Goal: Task Accomplishment & Management: Complete application form

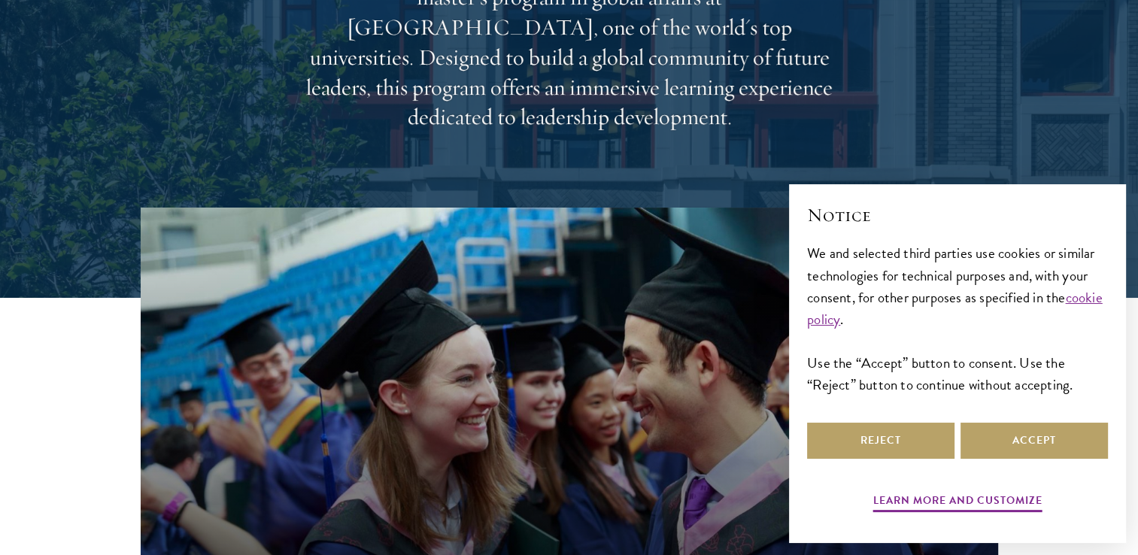
scroll to position [268, 0]
click at [926, 450] on button "Reject" at bounding box center [880, 441] width 147 height 36
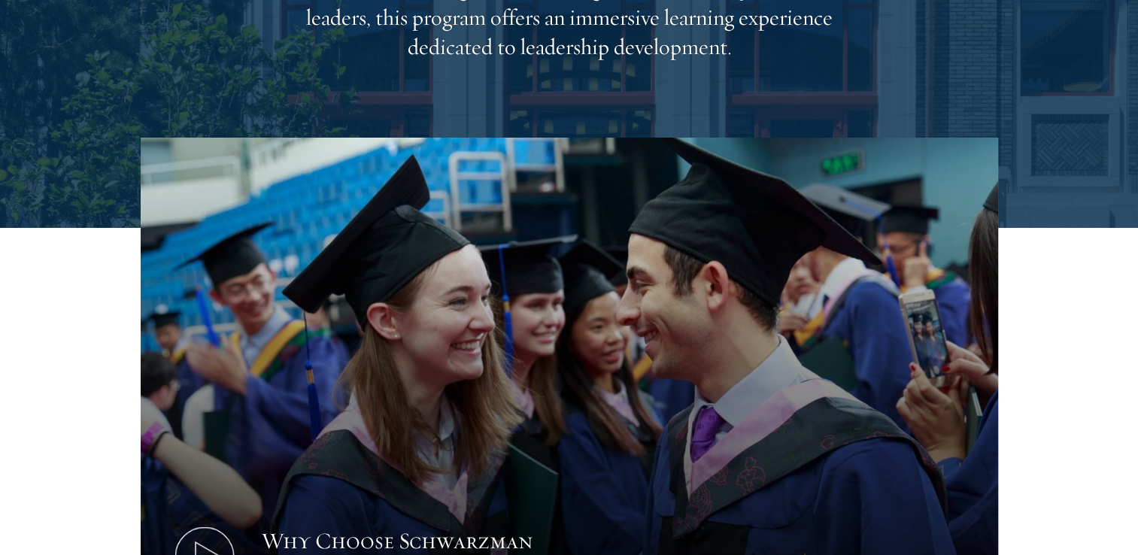
scroll to position [0, 0]
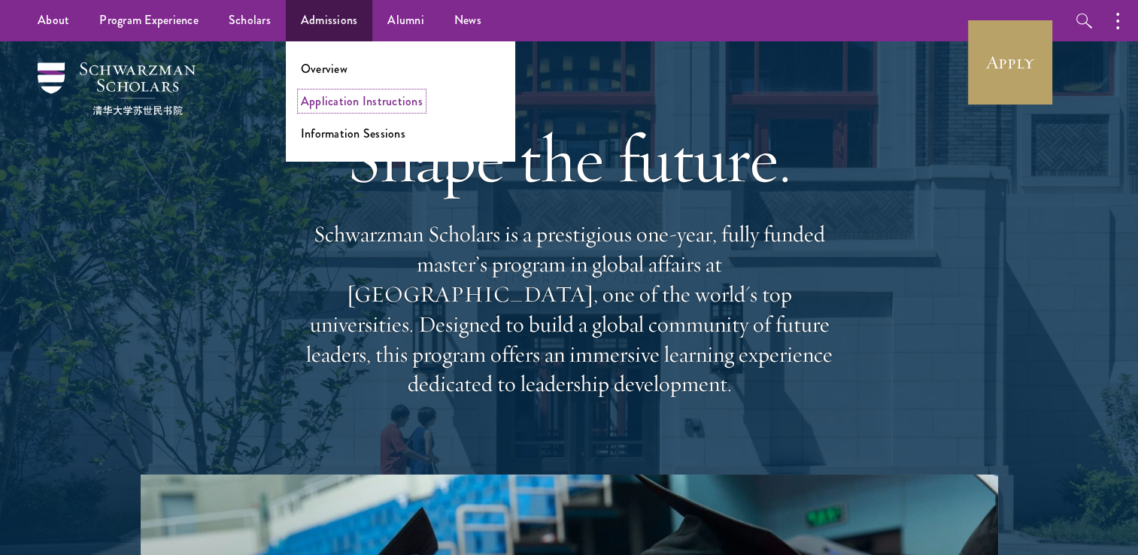
click at [316, 100] on link "Application Instructions" at bounding box center [362, 100] width 122 height 17
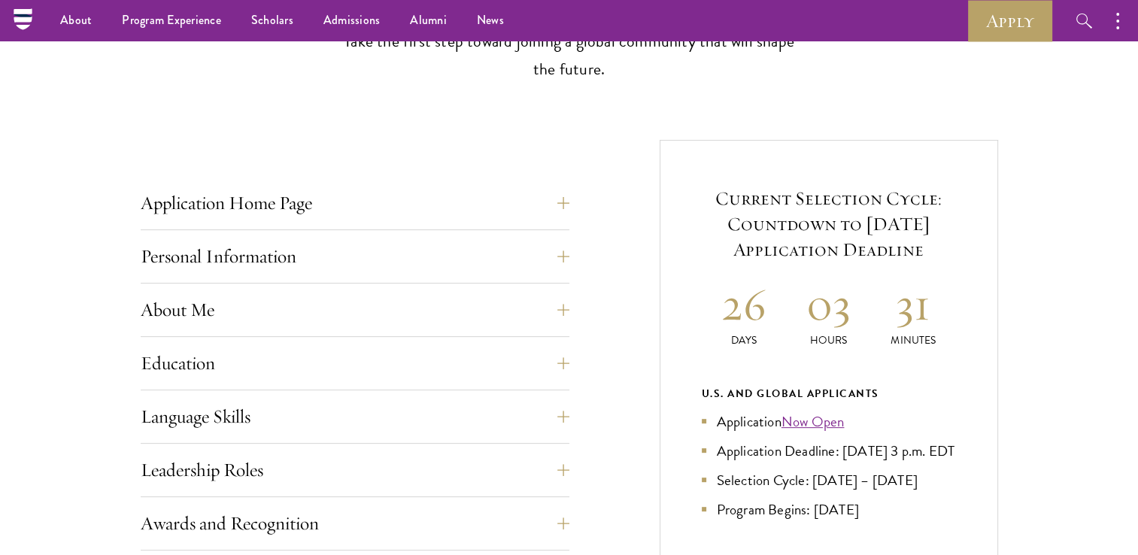
scroll to position [459, 0]
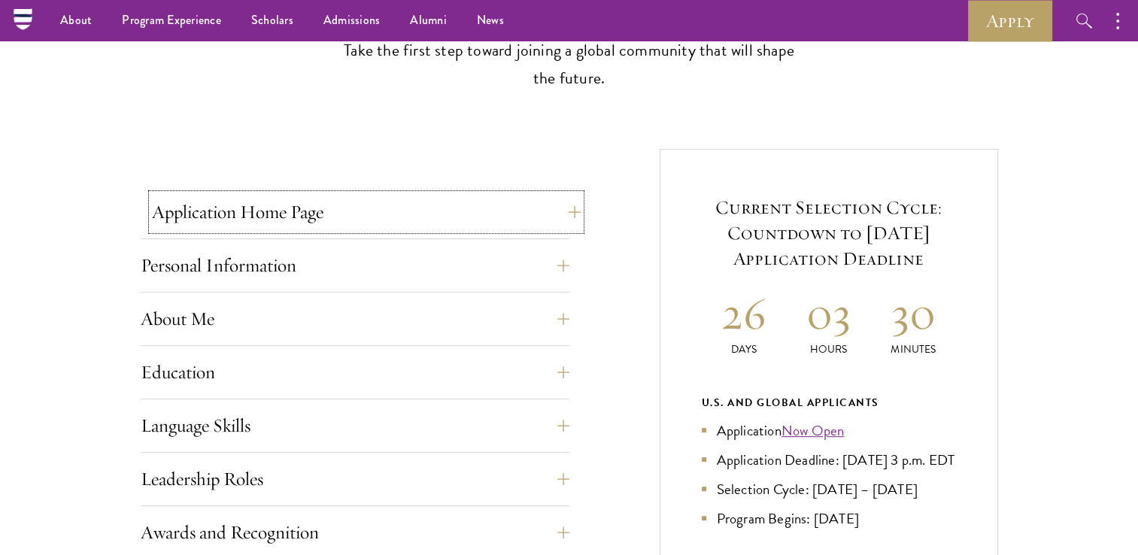
click at [565, 213] on button "Application Home Page" at bounding box center [366, 212] width 429 height 36
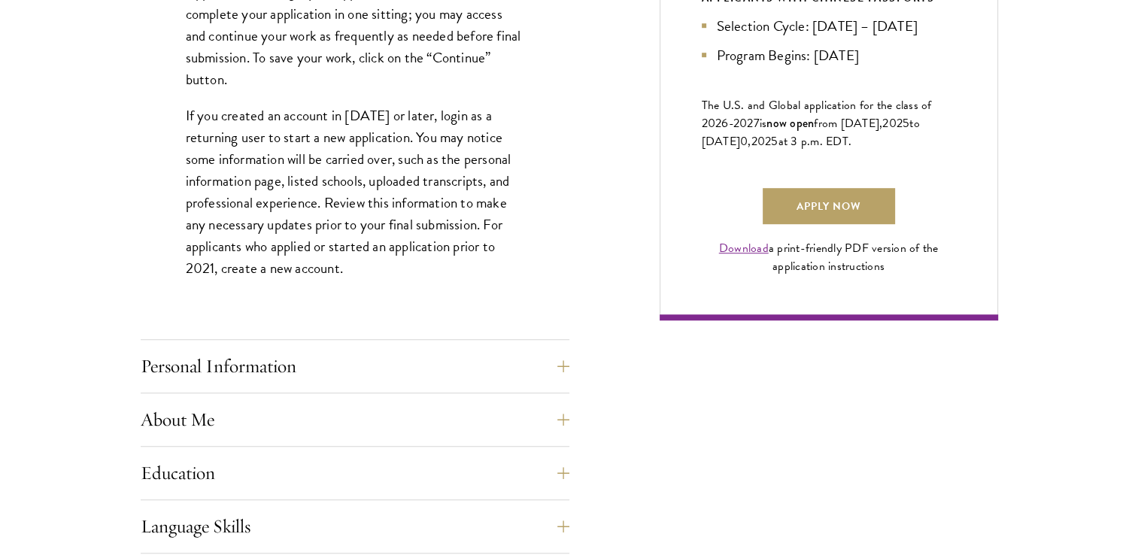
scroll to position [1136, 0]
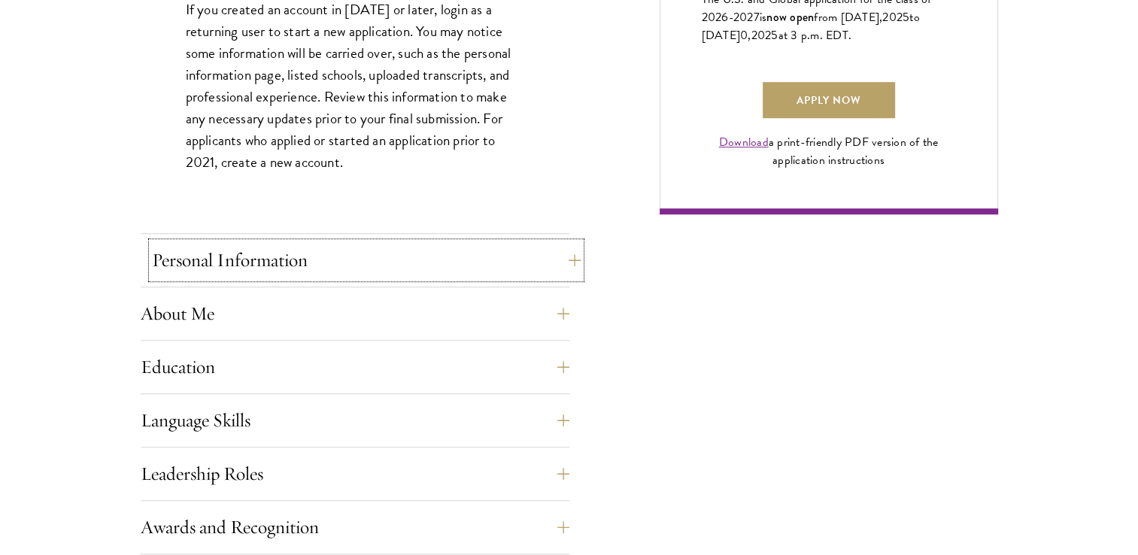
click at [572, 259] on button "Personal Information" at bounding box center [366, 260] width 429 height 36
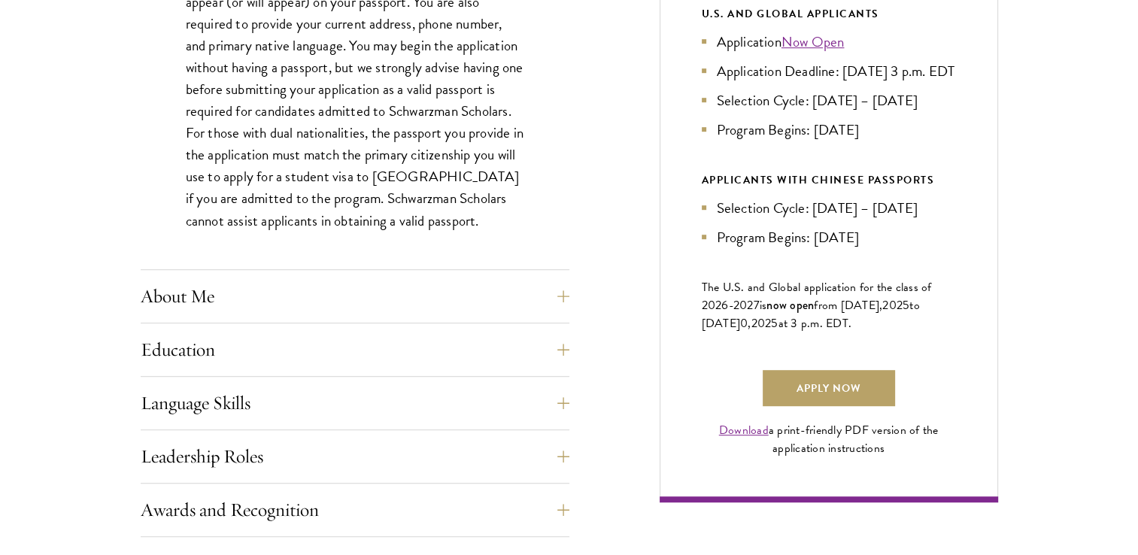
scroll to position [896, 0]
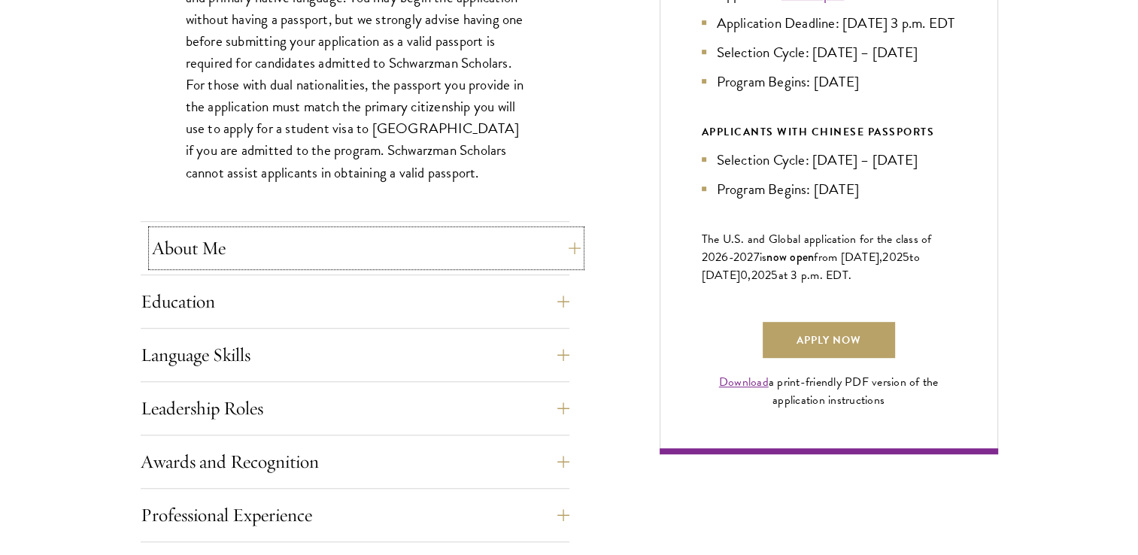
click at [562, 253] on button "About Me" at bounding box center [366, 248] width 429 height 36
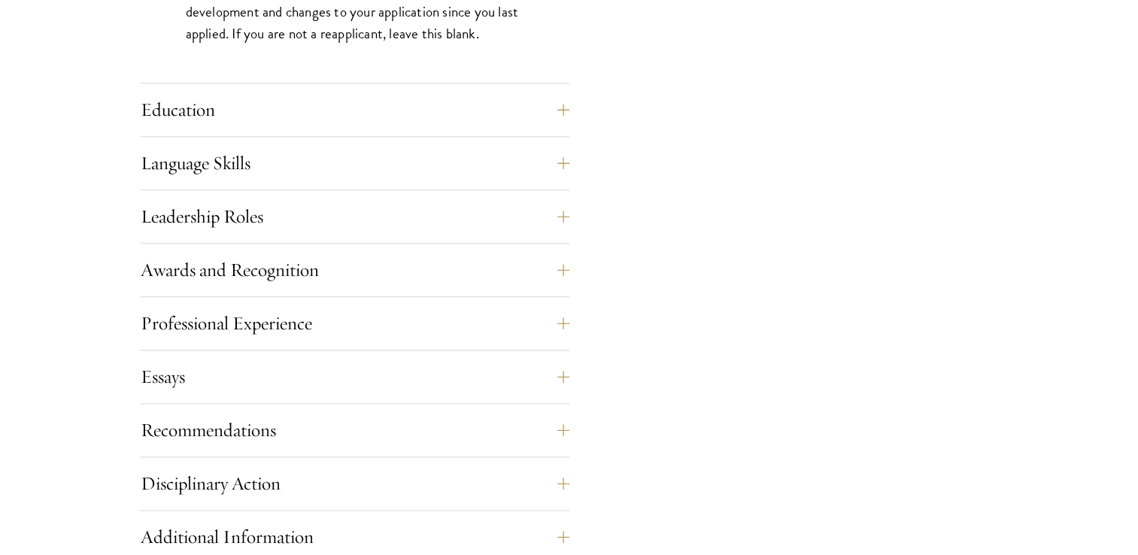
scroll to position [1456, 0]
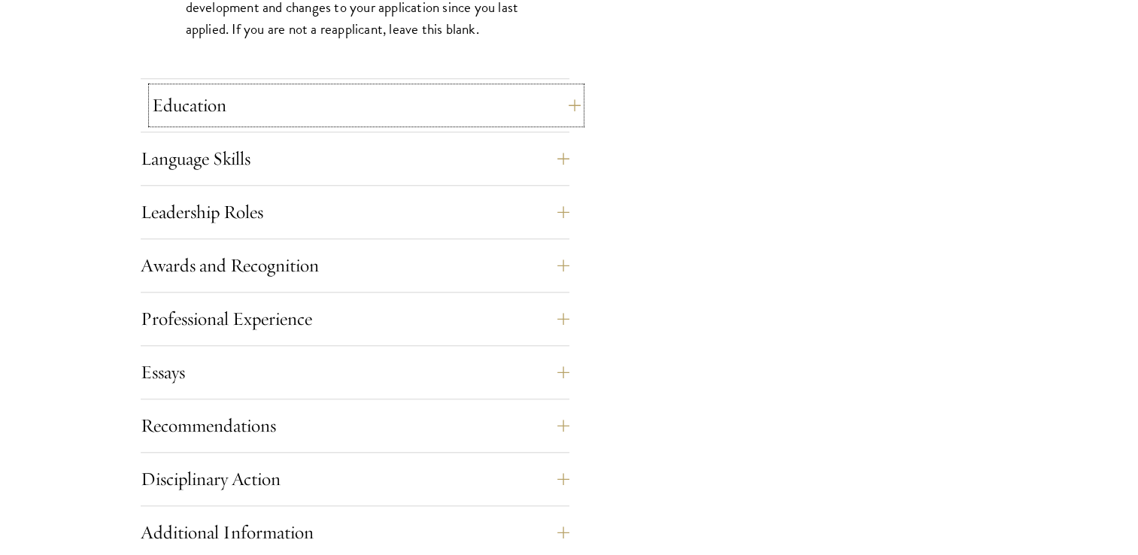
click at [559, 105] on button "Education" at bounding box center [366, 105] width 429 height 36
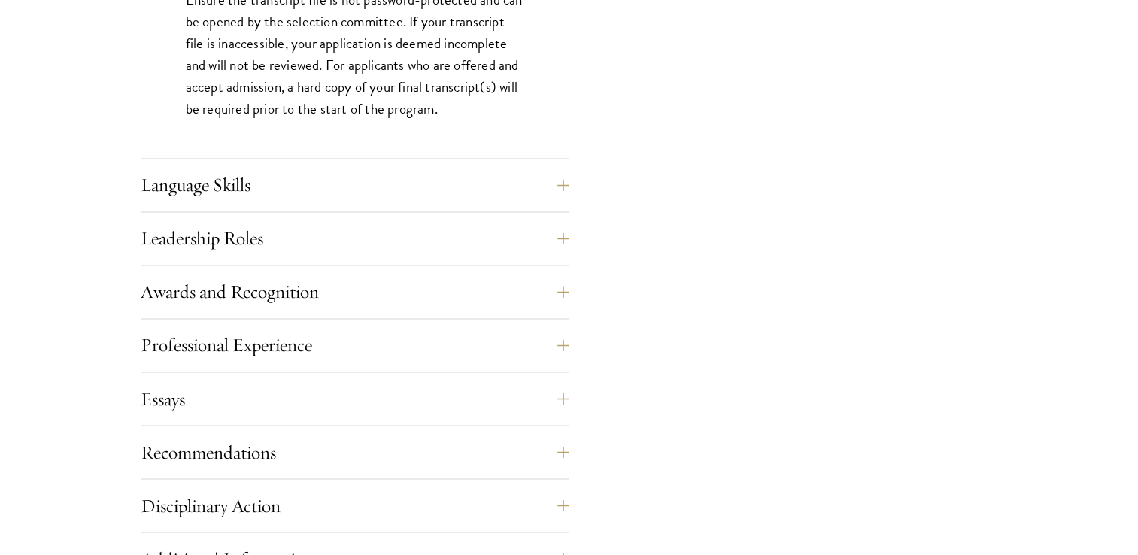
scroll to position [2483, 0]
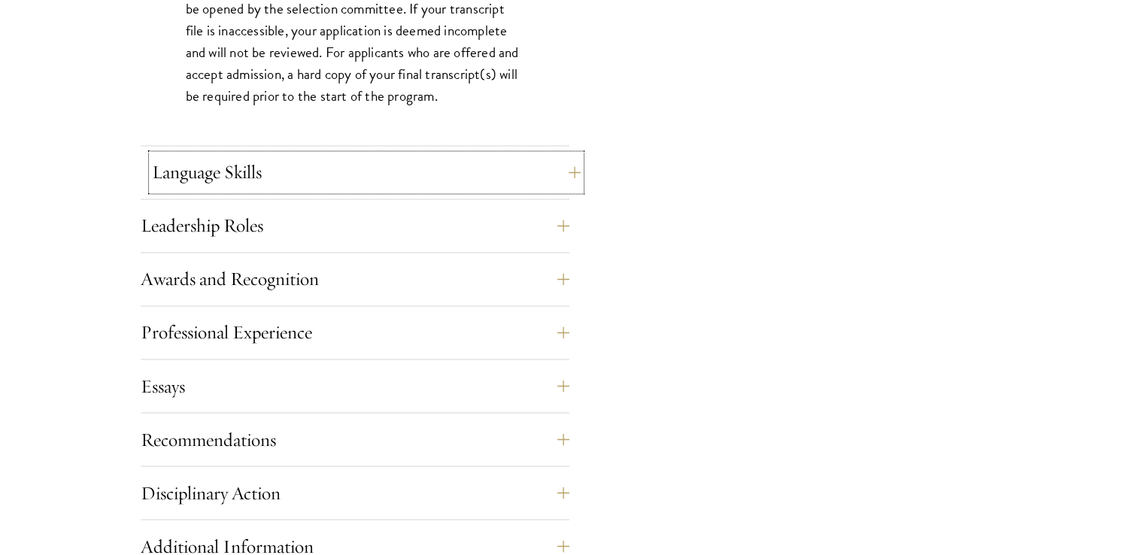
click at [562, 173] on button "Language Skills" at bounding box center [366, 172] width 429 height 36
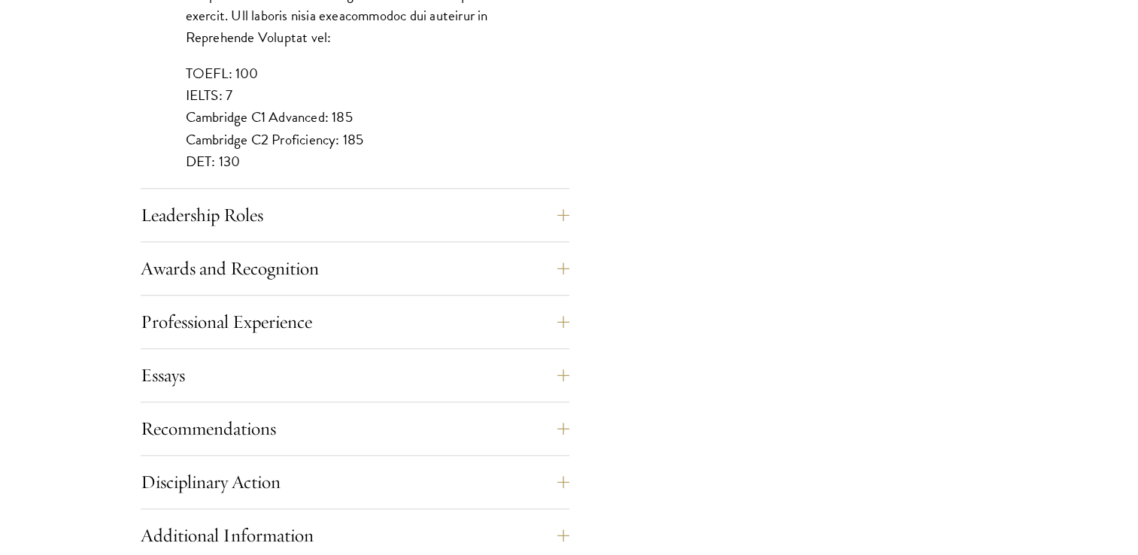
scroll to position [1487, 0]
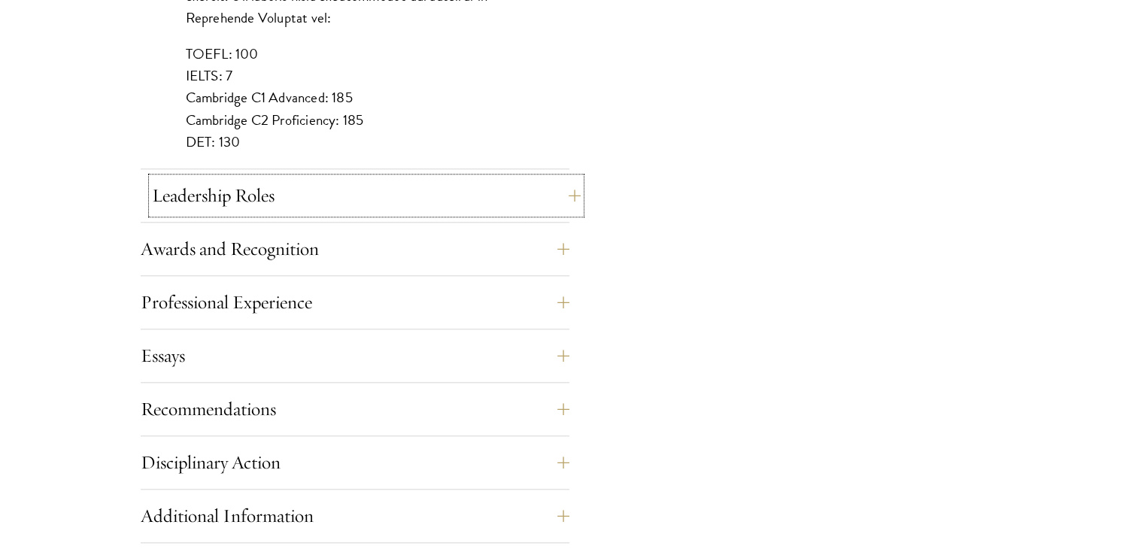
click at [443, 211] on button "Leadership Roles" at bounding box center [366, 195] width 429 height 36
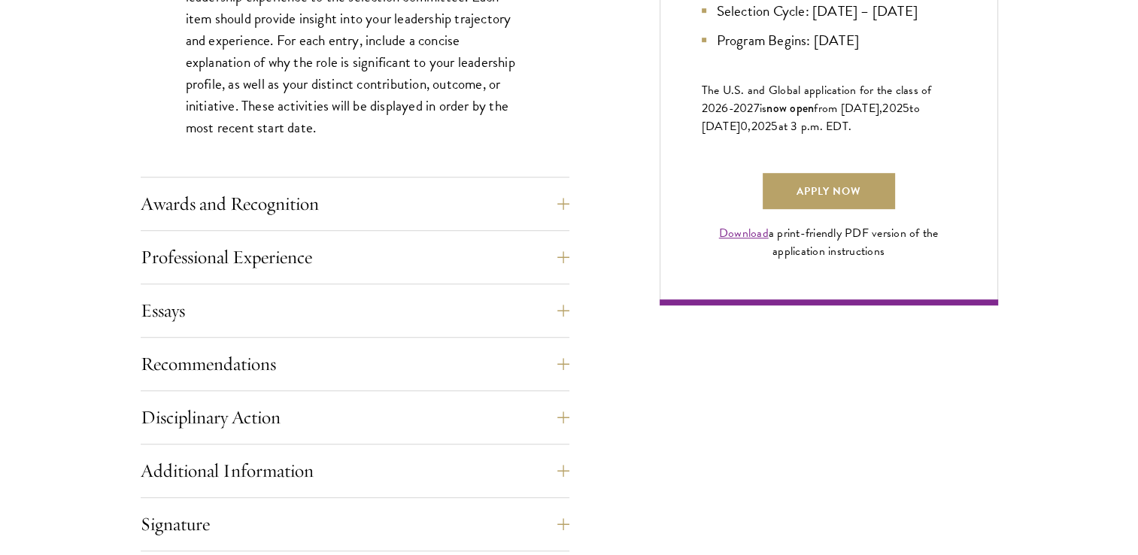
scroll to position [1050, 0]
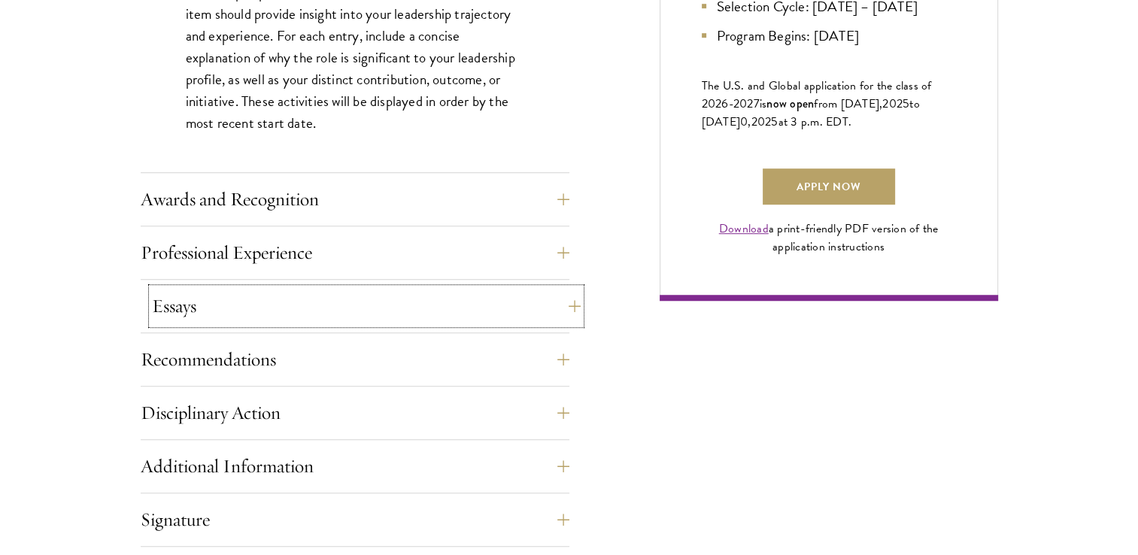
click at [572, 302] on button "Essays" at bounding box center [366, 306] width 429 height 36
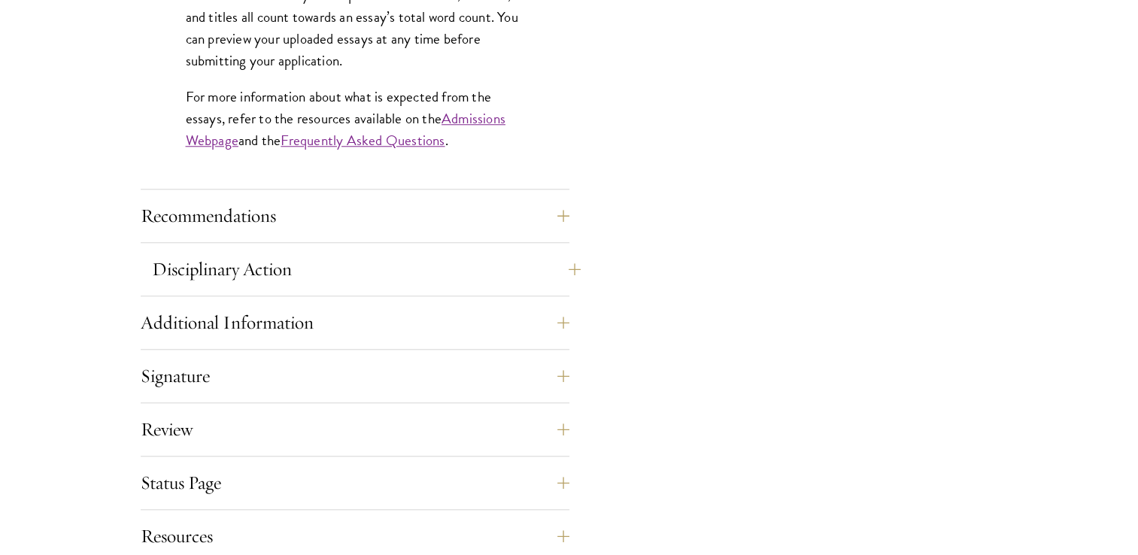
scroll to position [1427, 0]
click at [427, 214] on button "Recommendations" at bounding box center [366, 214] width 429 height 36
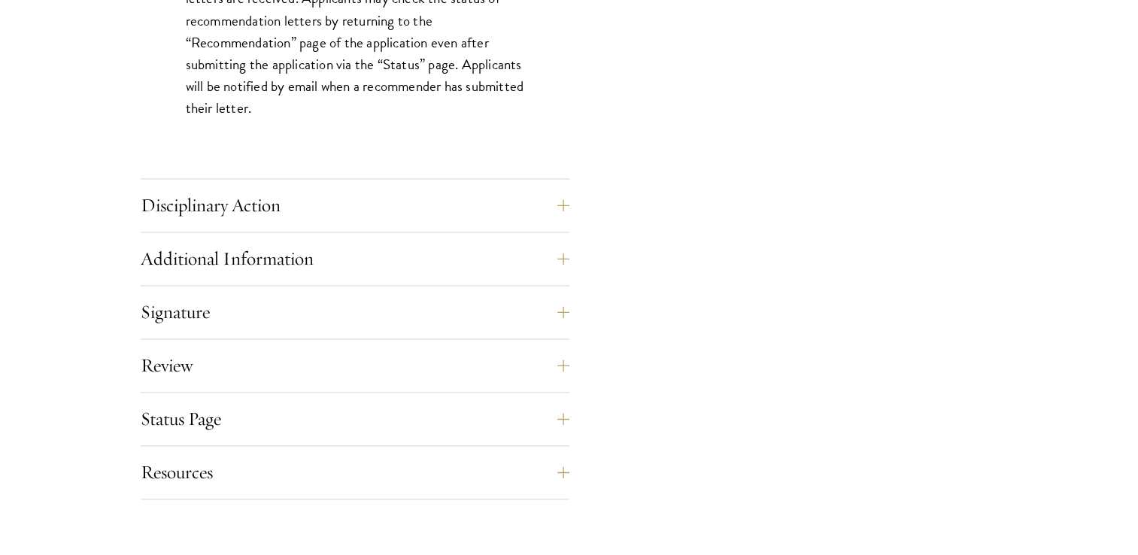
scroll to position [2250, 0]
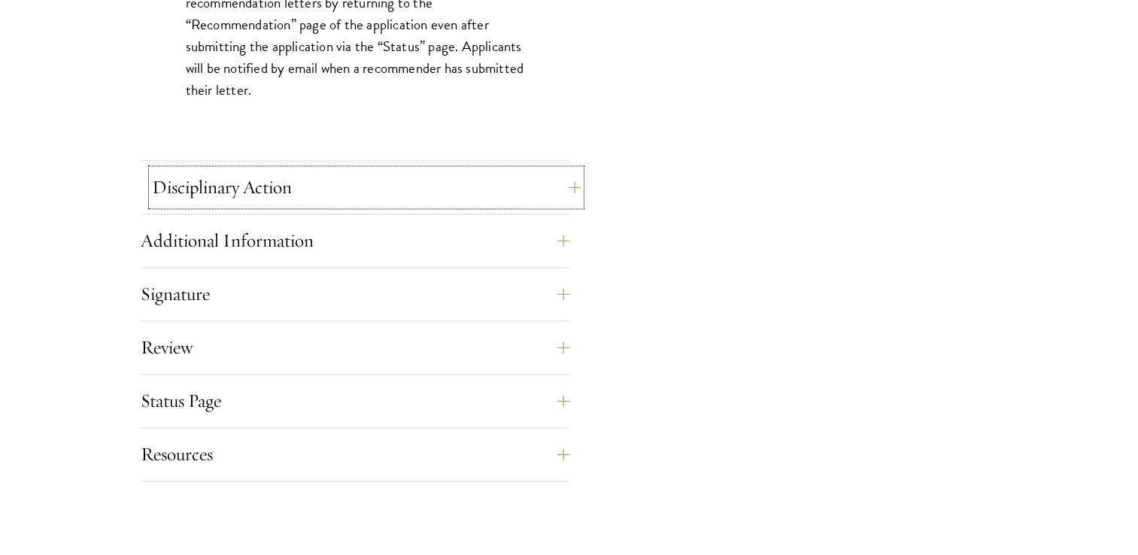
click at [556, 186] on button "Disciplinary Action" at bounding box center [366, 187] width 429 height 36
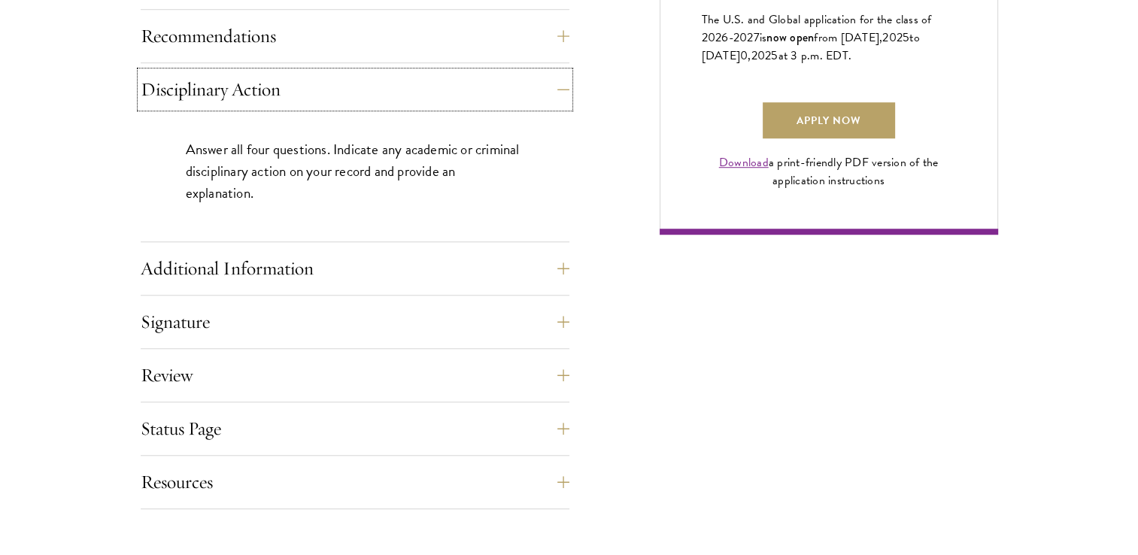
scroll to position [1139, 0]
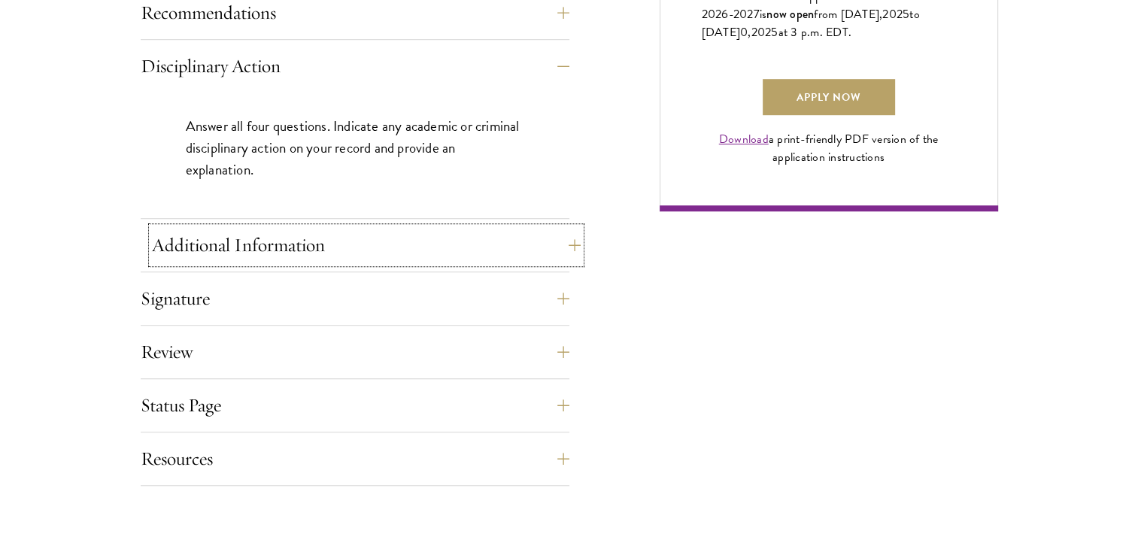
click at [384, 258] on button "Additional Information" at bounding box center [366, 245] width 429 height 36
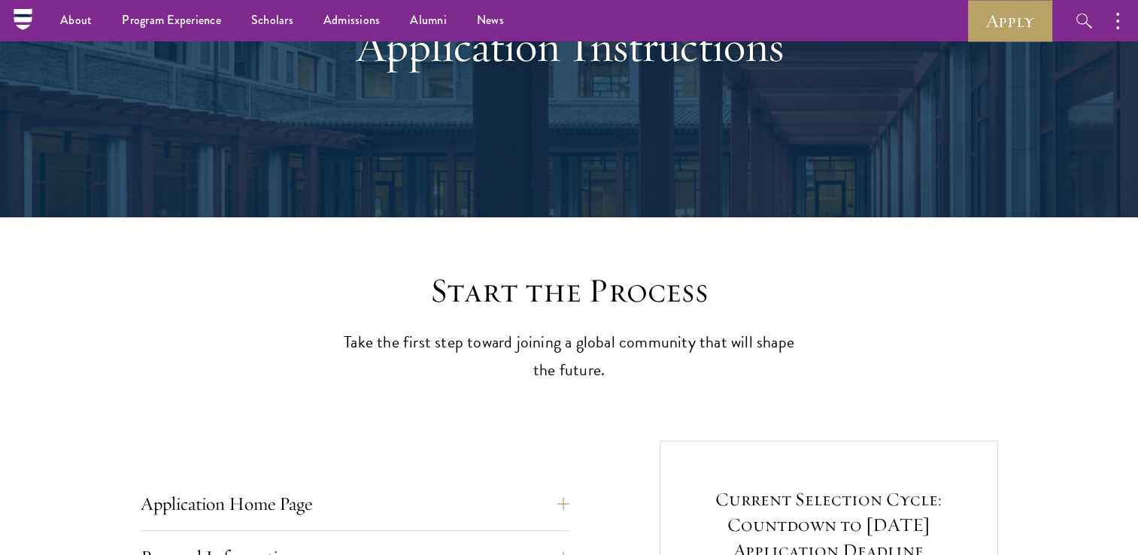
scroll to position [165, 0]
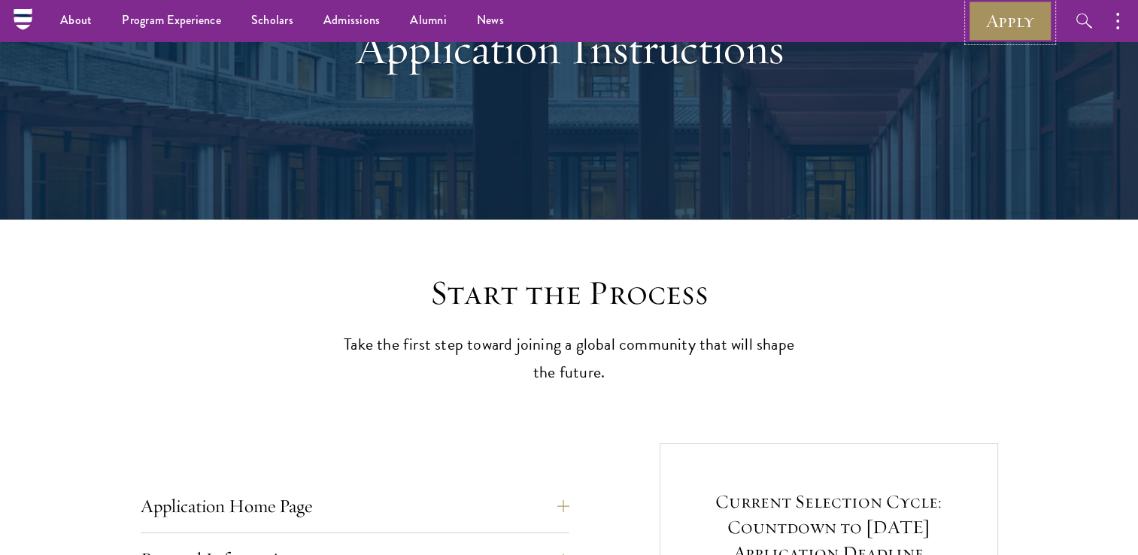
click at [1002, 17] on link "Apply" at bounding box center [1010, 20] width 84 height 41
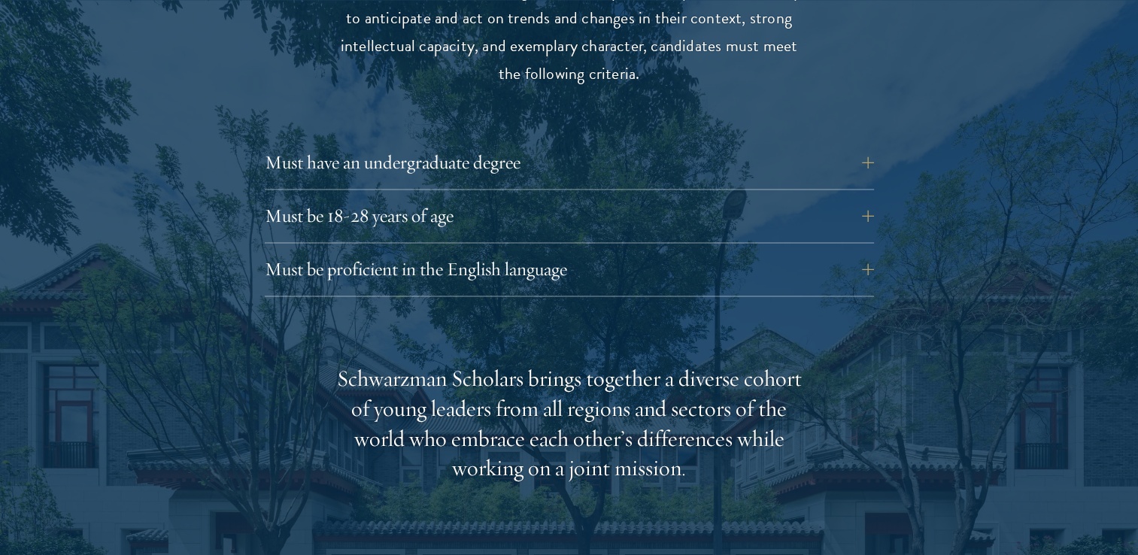
scroll to position [2132, 0]
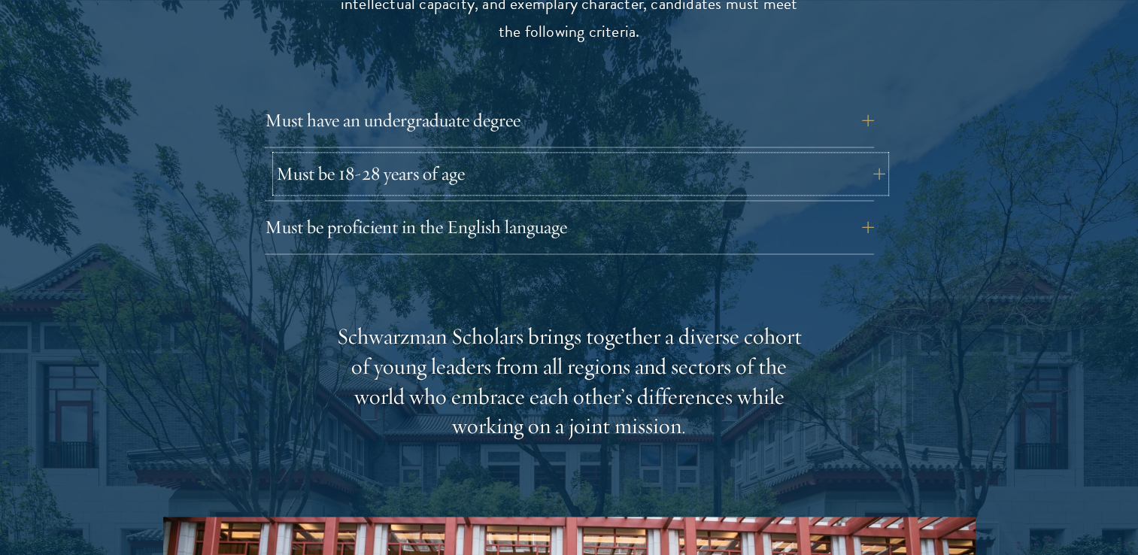
click at [388, 156] on button "Must be 18-28 years of age" at bounding box center [580, 174] width 609 height 36
